Goal: Browse casually: Explore the website without a specific task or goal

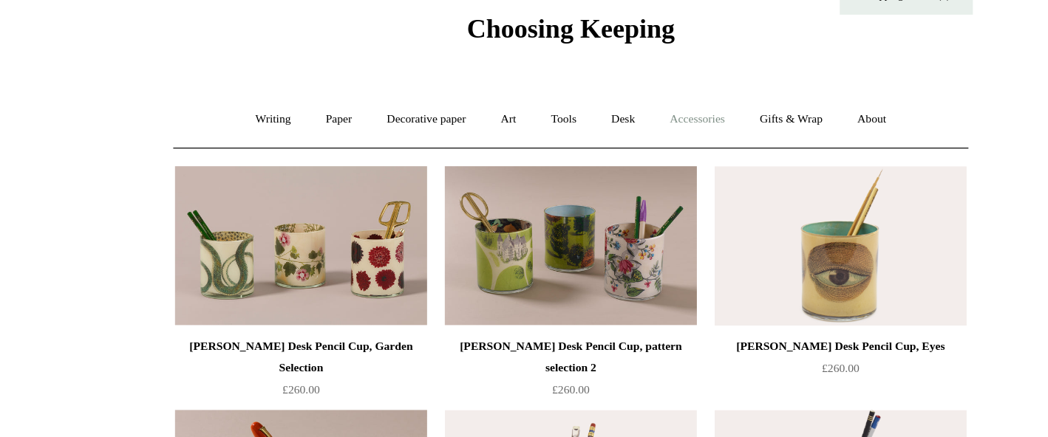
click at [595, 134] on link "Accessories +" at bounding box center [629, 153] width 72 height 39
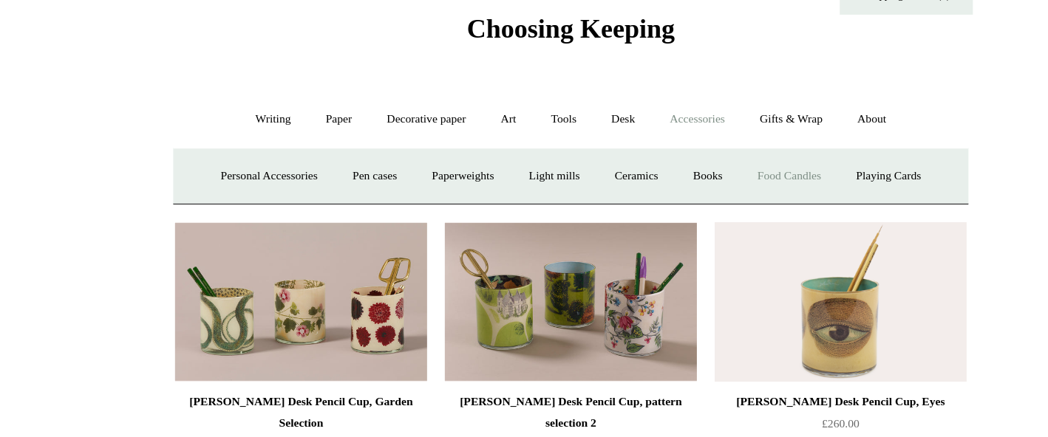
click at [669, 181] on link "Food Candles" at bounding box center [706, 200] width 80 height 39
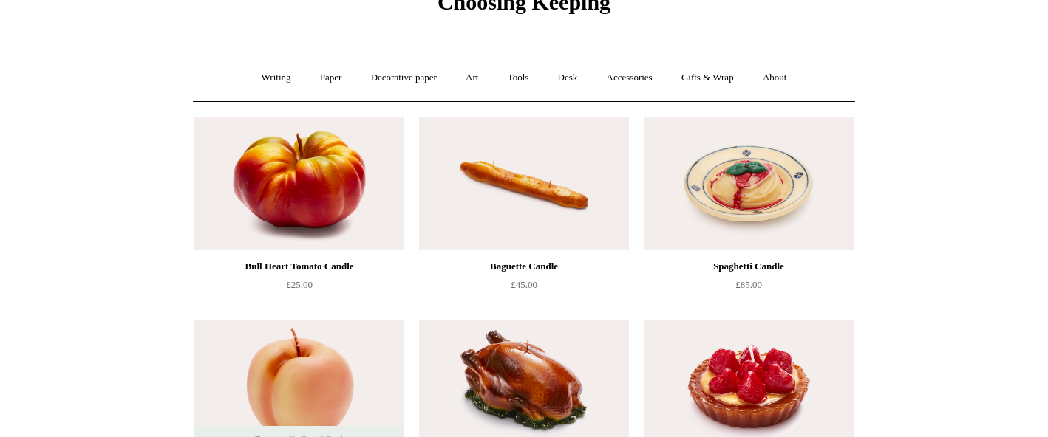
scroll to position [72, 0]
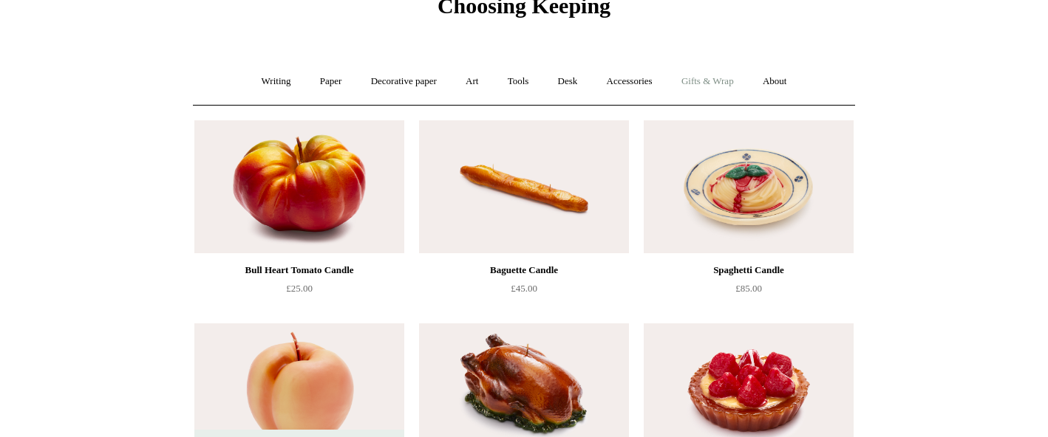
click at [701, 82] on link "Gifts & Wrap +" at bounding box center [707, 81] width 79 height 39
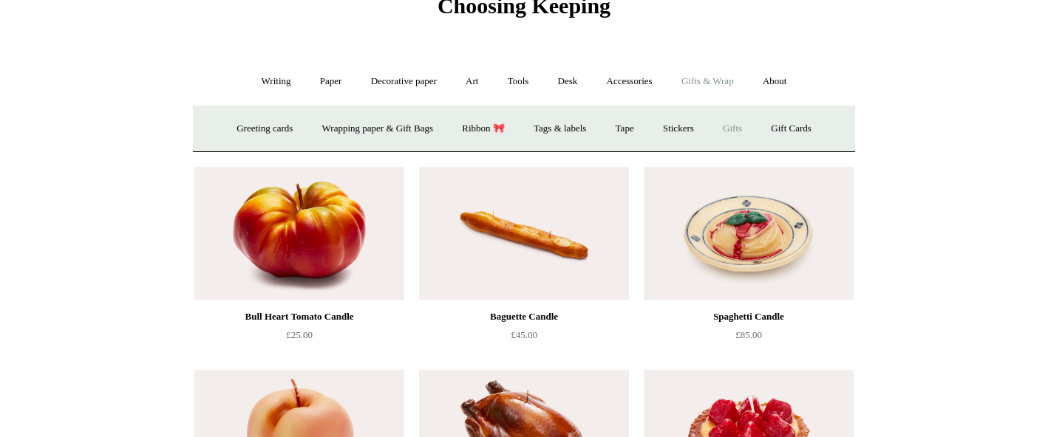
click at [745, 127] on link "Gifts +" at bounding box center [732, 128] width 46 height 39
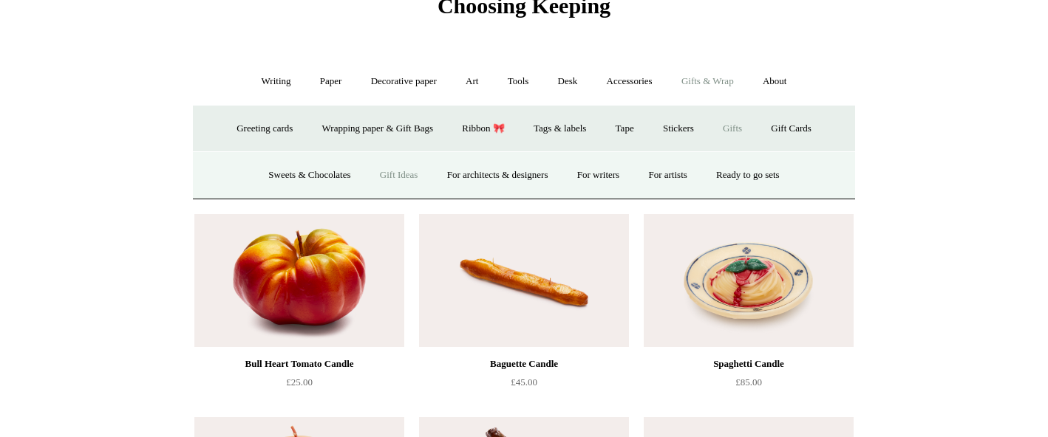
click at [394, 171] on link "Gift Ideas" at bounding box center [399, 175] width 65 height 39
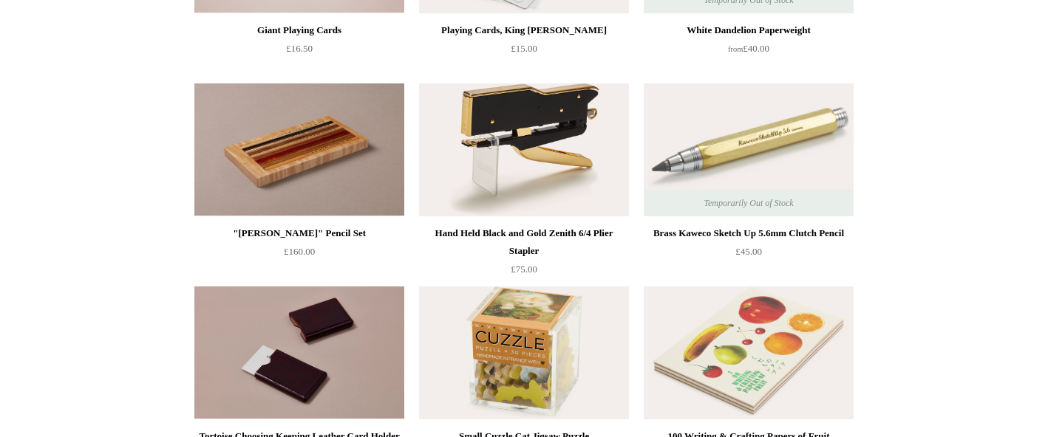
scroll to position [500, 0]
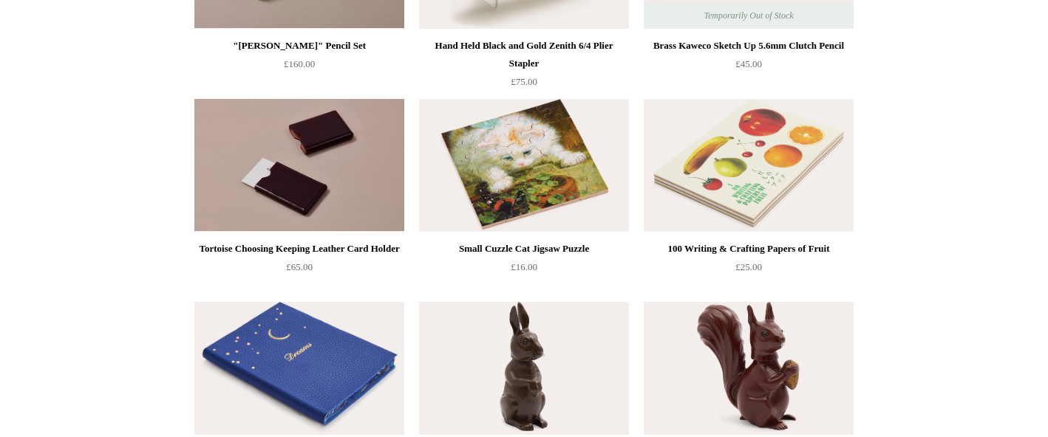
click at [491, 160] on img at bounding box center [524, 165] width 210 height 133
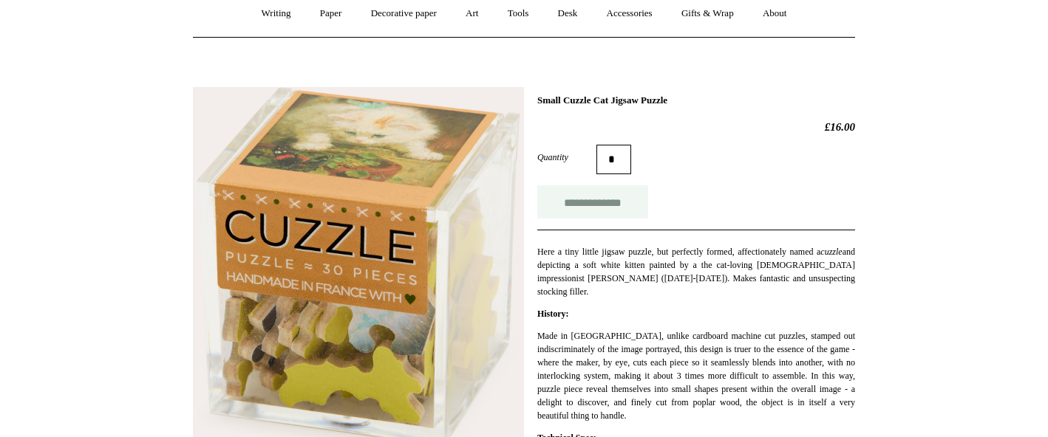
scroll to position [140, 0]
